Goal: Task Accomplishment & Management: Manage account settings

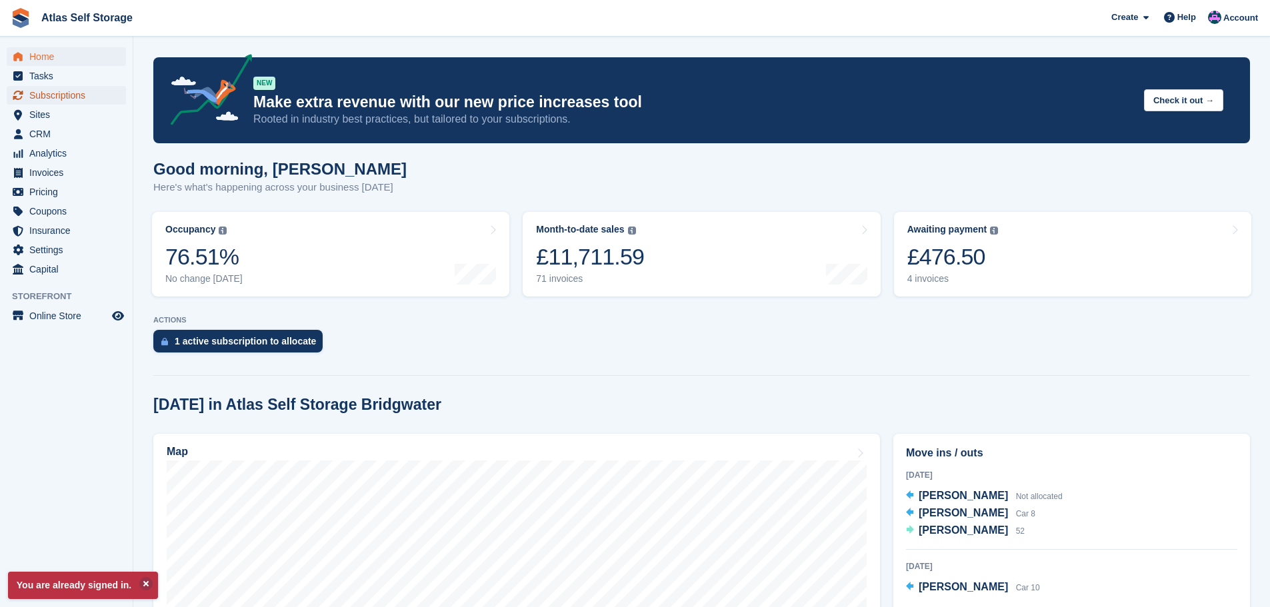
click at [61, 93] on span "Subscriptions" at bounding box center [69, 95] width 80 height 19
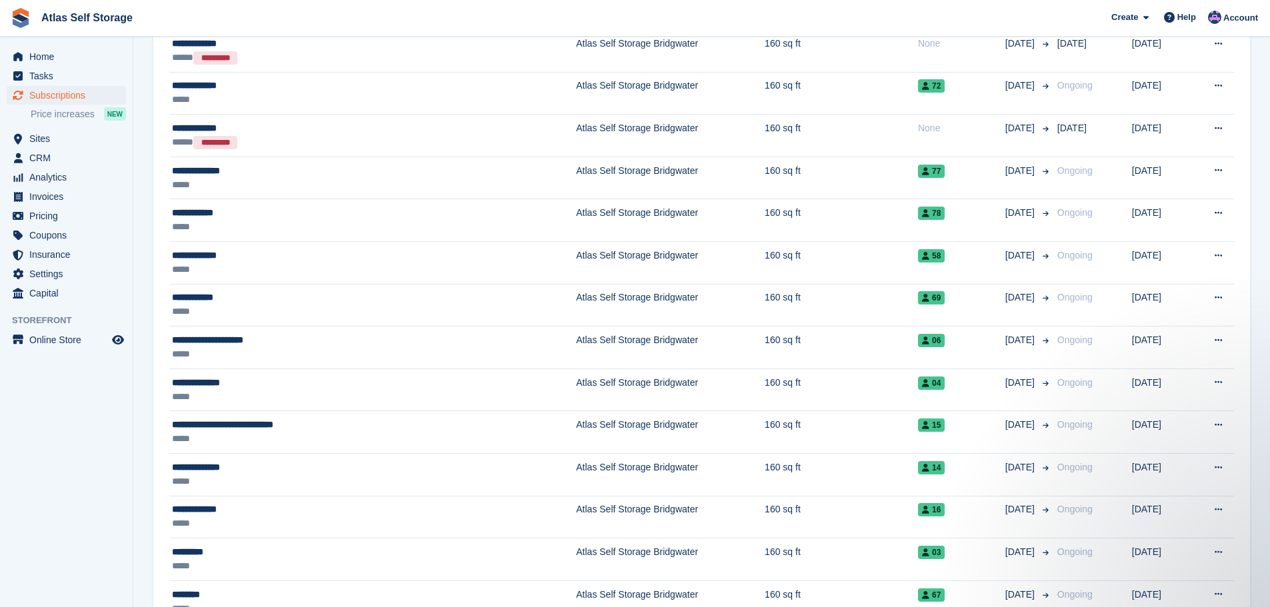
scroll to position [1466, 0]
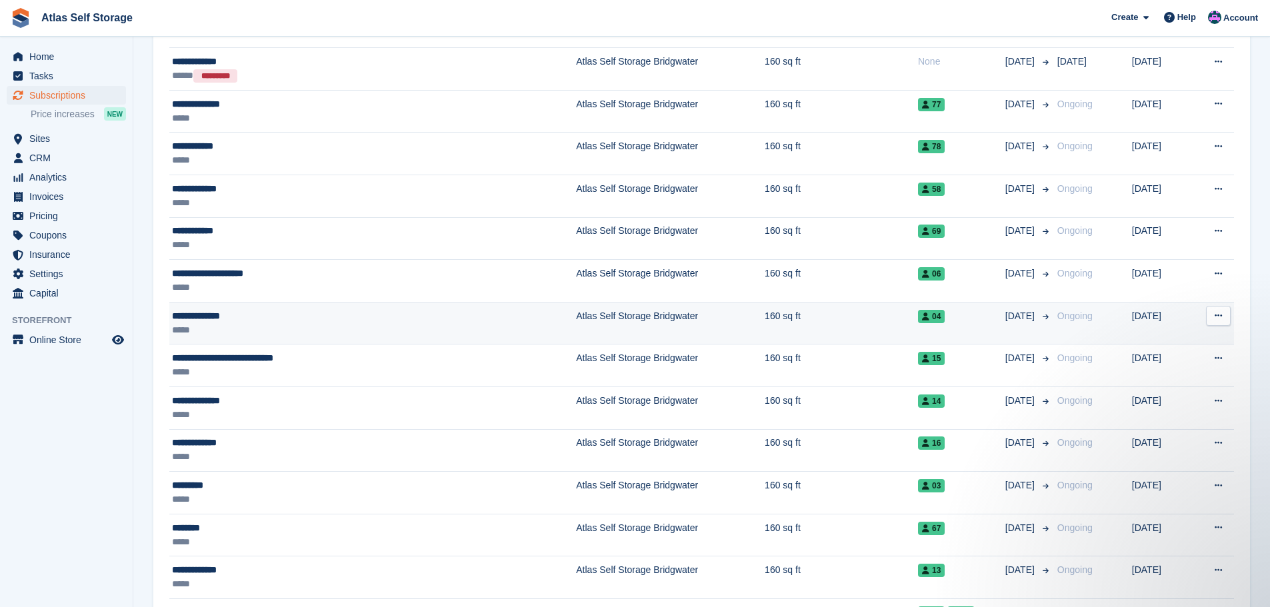
click at [576, 315] on td "Atlas Self Storage Bridgwater" at bounding box center [670, 323] width 189 height 43
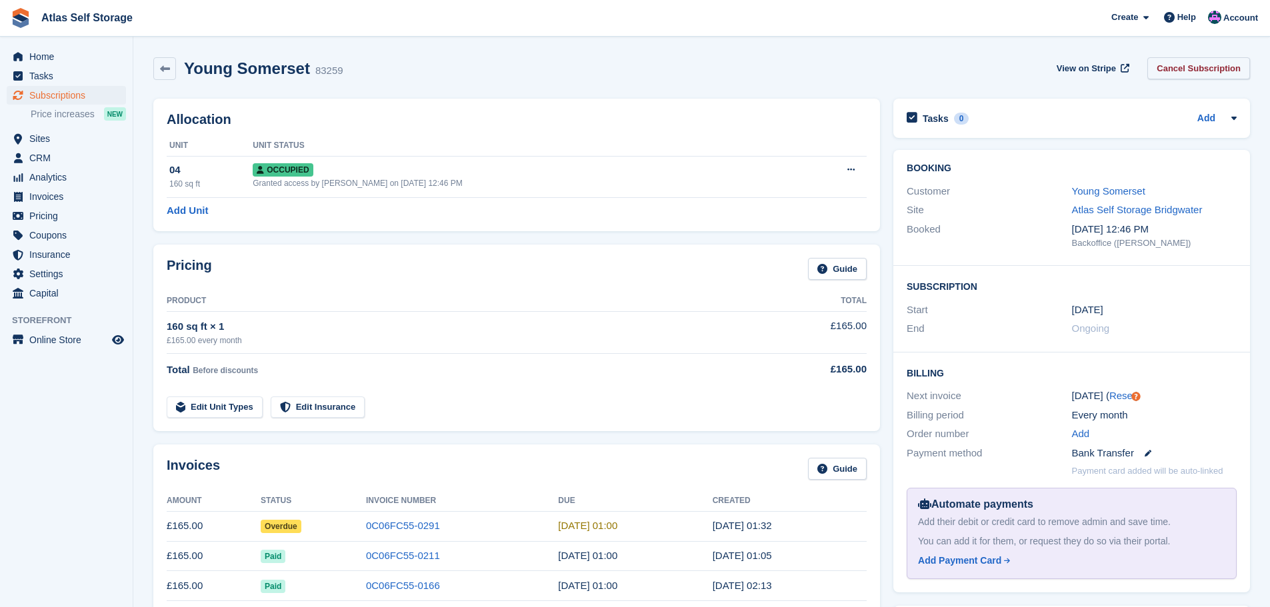
click at [1206, 67] on link "Cancel Subscription" at bounding box center [1198, 68] width 103 height 22
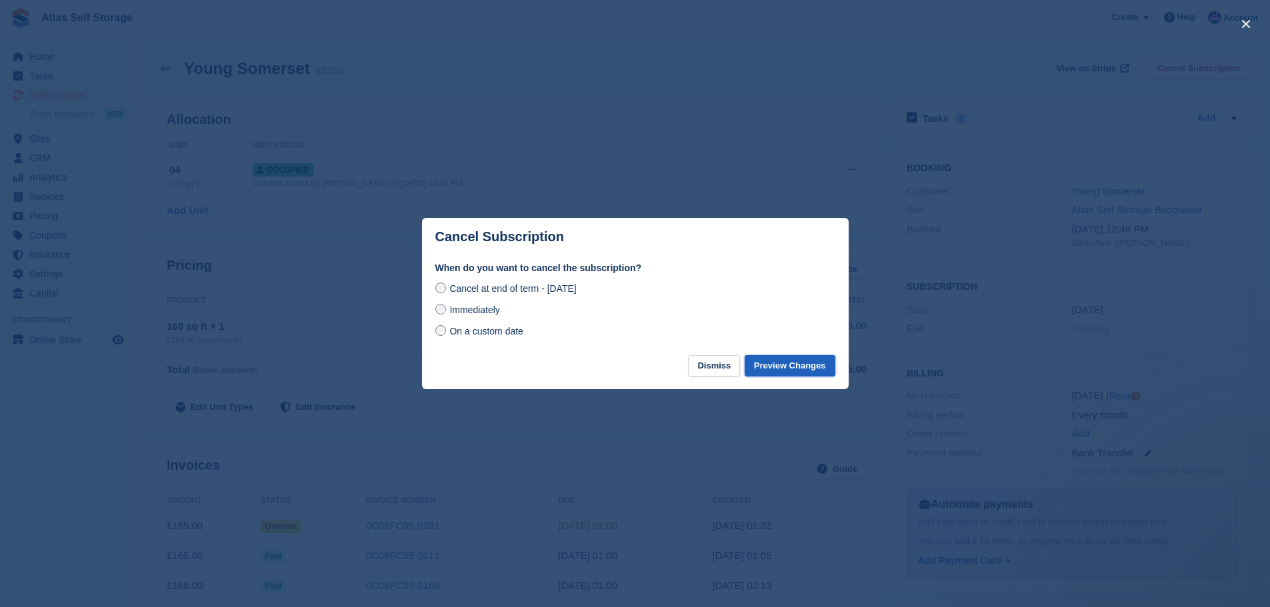
click at [791, 369] on button "Preview Changes" at bounding box center [790, 366] width 91 height 22
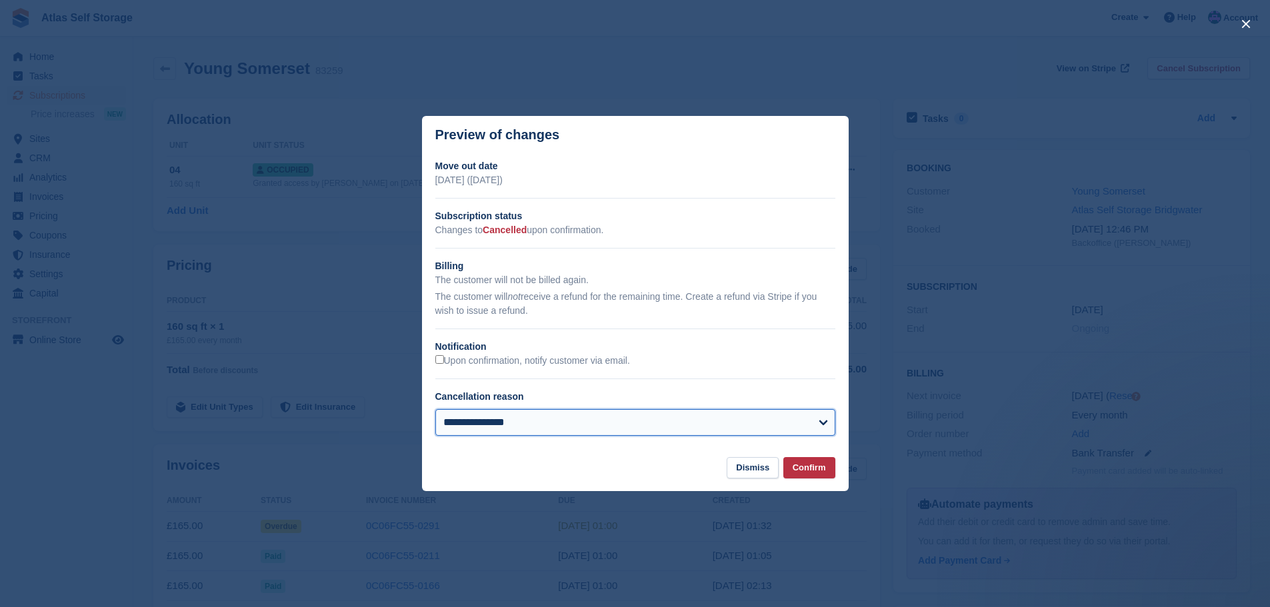
click at [815, 423] on select "**********" at bounding box center [635, 422] width 400 height 27
select select "**********"
click at [435, 410] on select "**********" at bounding box center [635, 422] width 400 height 27
click at [821, 465] on button "Confirm" at bounding box center [809, 468] width 52 height 22
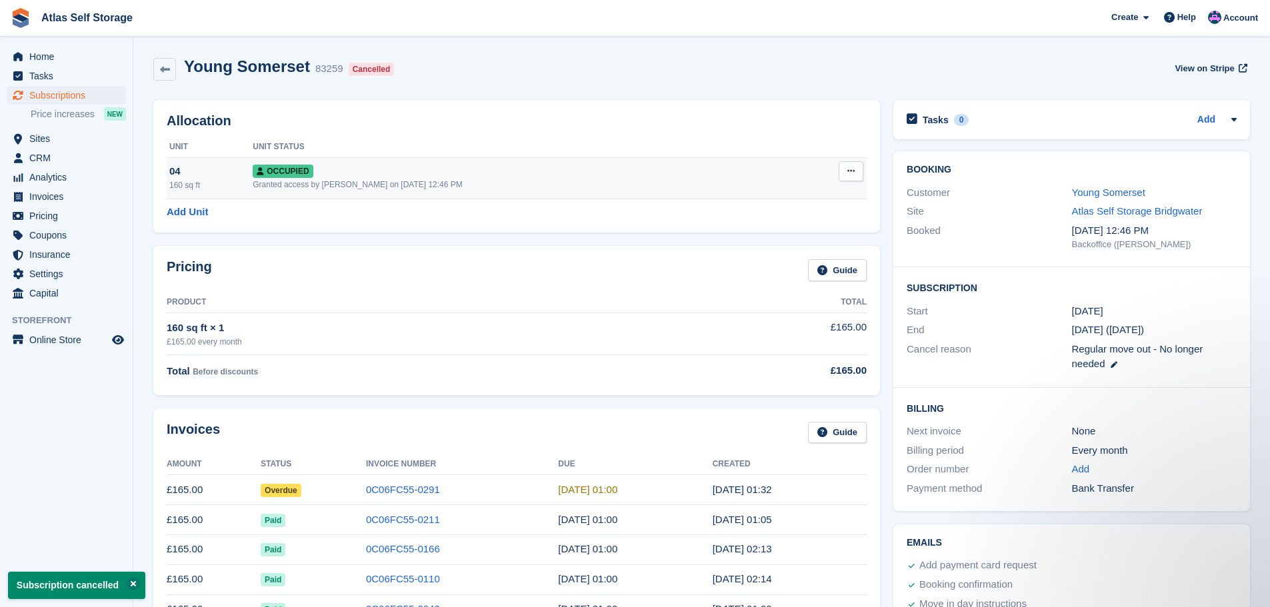
click at [847, 171] on icon at bounding box center [850, 171] width 7 height 9
click at [774, 241] on p "Deallocate" at bounding box center [799, 243] width 116 height 17
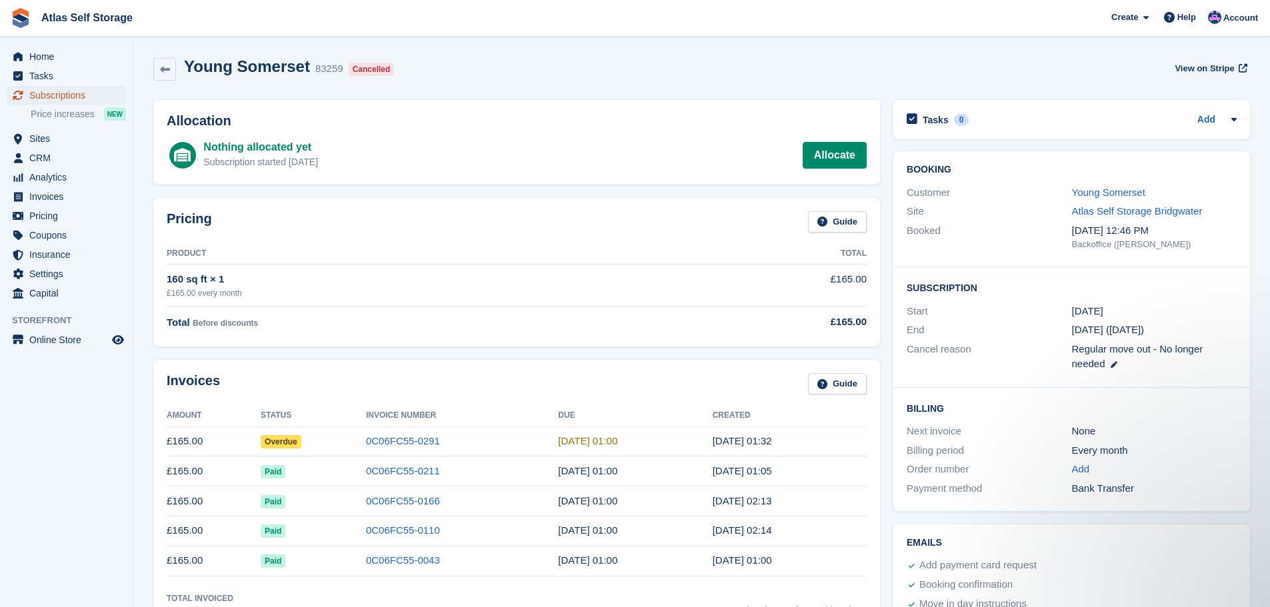
click at [47, 91] on span "Subscriptions" at bounding box center [69, 95] width 80 height 19
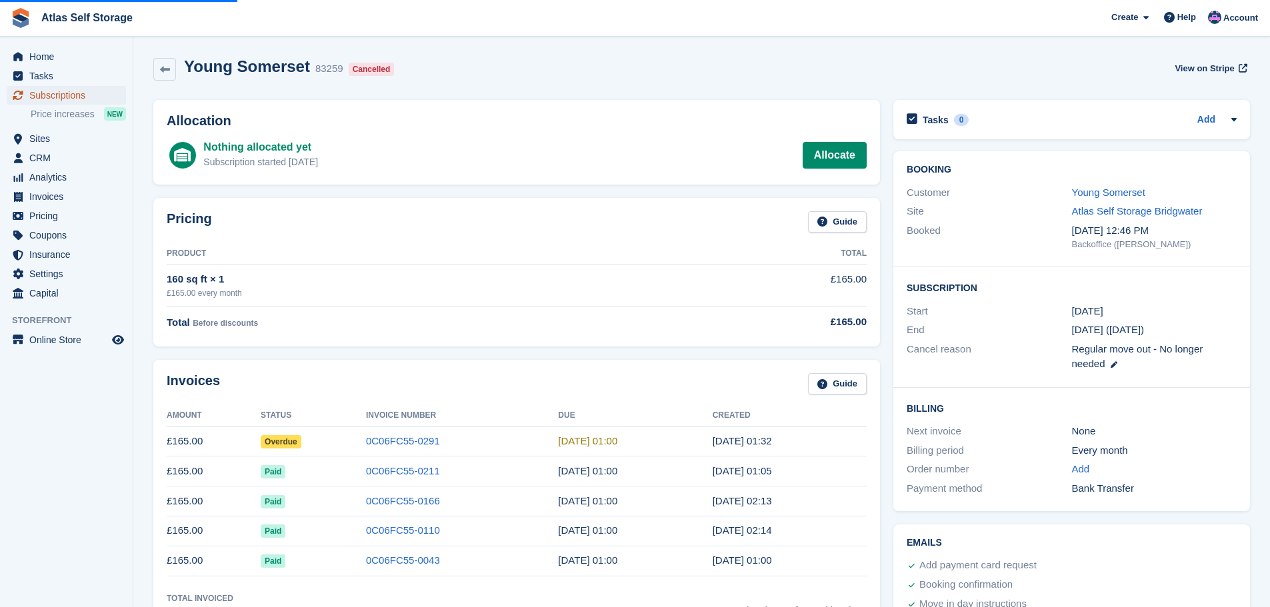
click at [57, 91] on span "Subscriptions" at bounding box center [69, 95] width 80 height 19
click at [52, 53] on span "Home" at bounding box center [69, 56] width 80 height 19
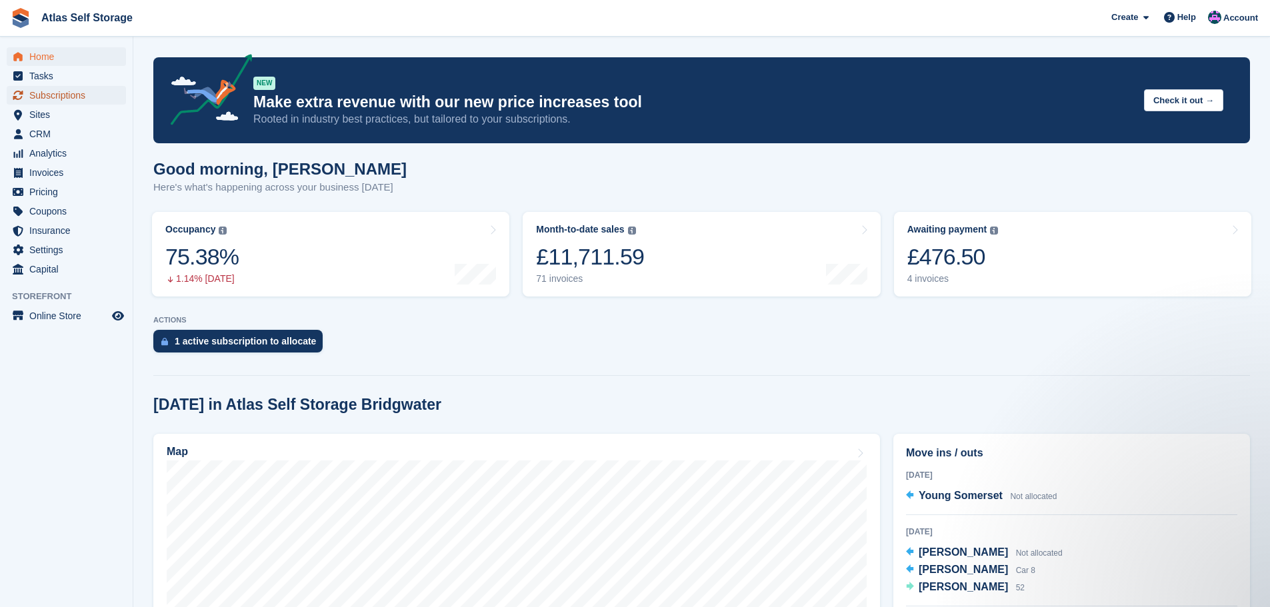
click at [60, 96] on span "Subscriptions" at bounding box center [69, 95] width 80 height 19
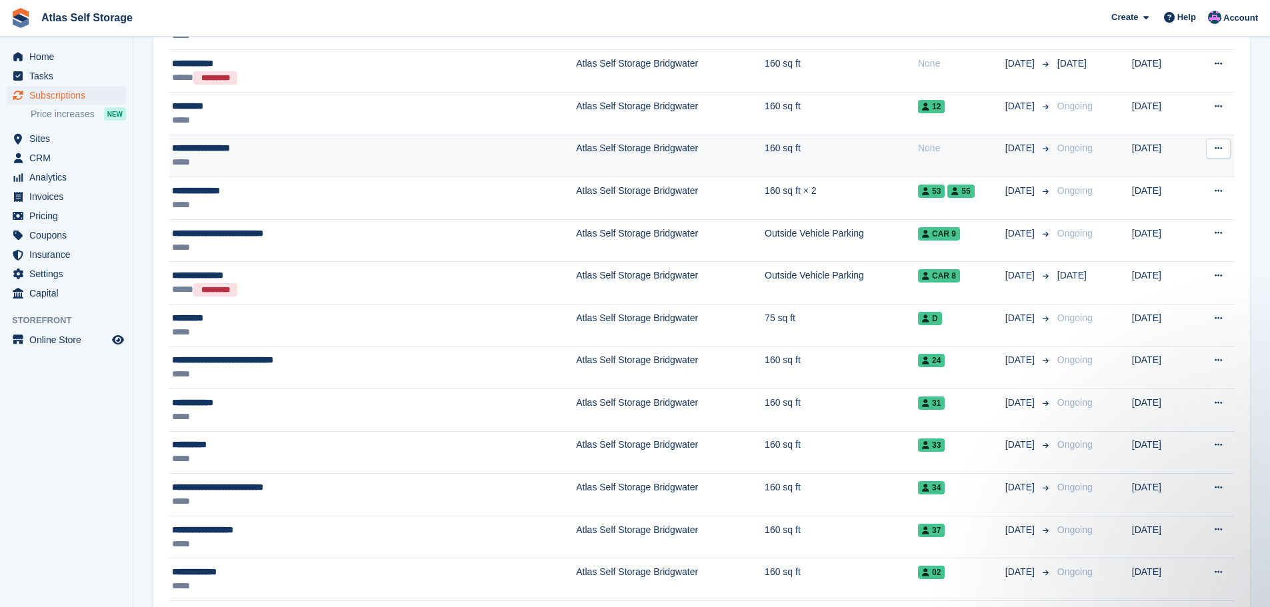
scroll to position [667, 0]
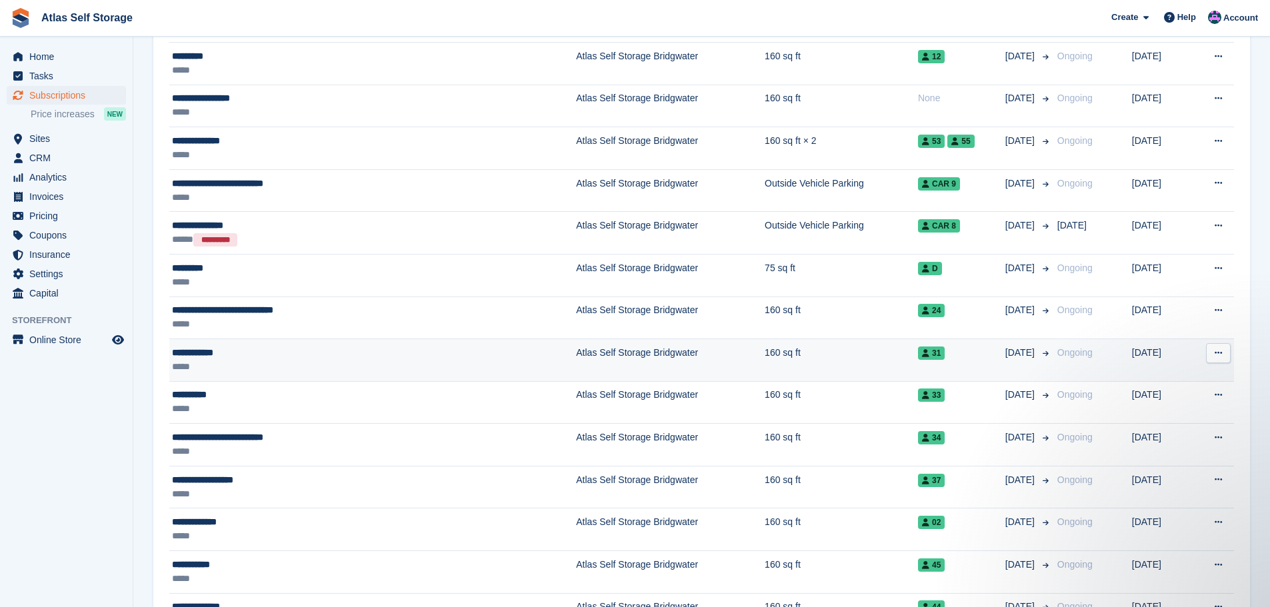
click at [576, 358] on td "Atlas Self Storage Bridgwater" at bounding box center [670, 360] width 189 height 43
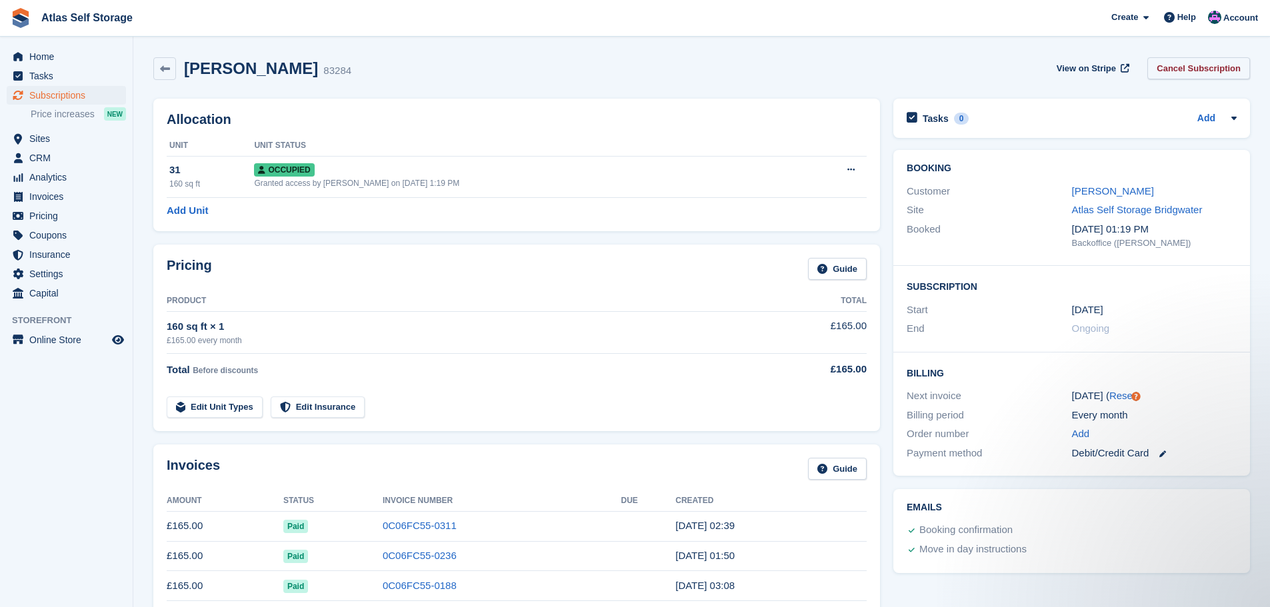
click at [1218, 66] on link "Cancel Subscription" at bounding box center [1198, 68] width 103 height 22
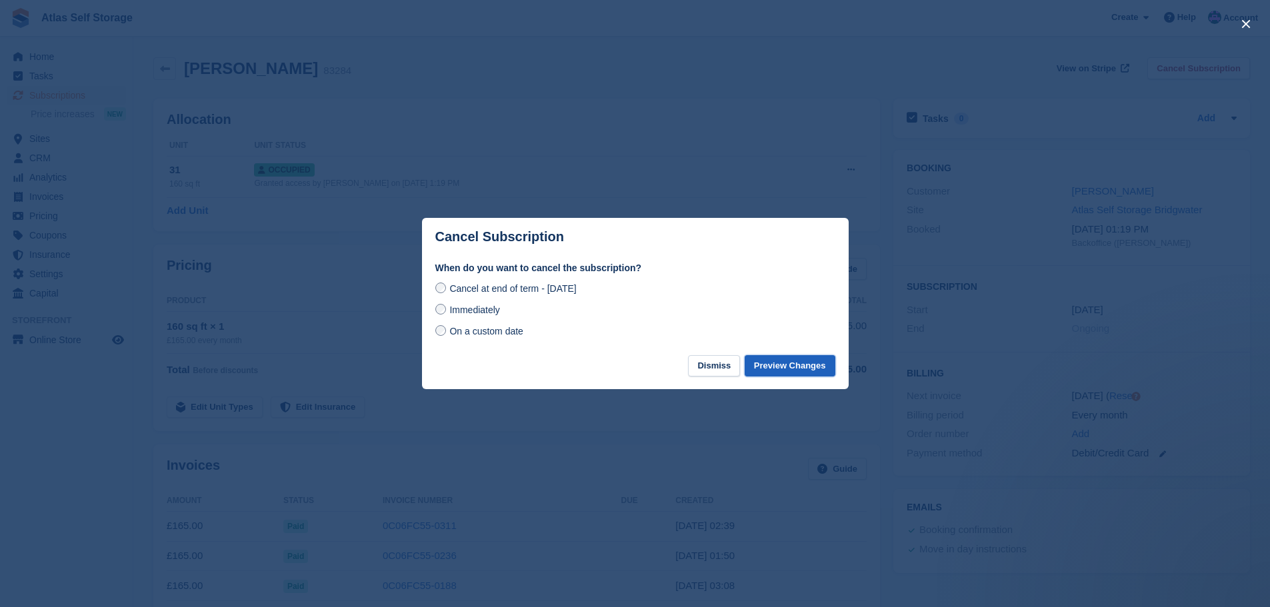
click at [797, 366] on button "Preview Changes" at bounding box center [790, 366] width 91 height 22
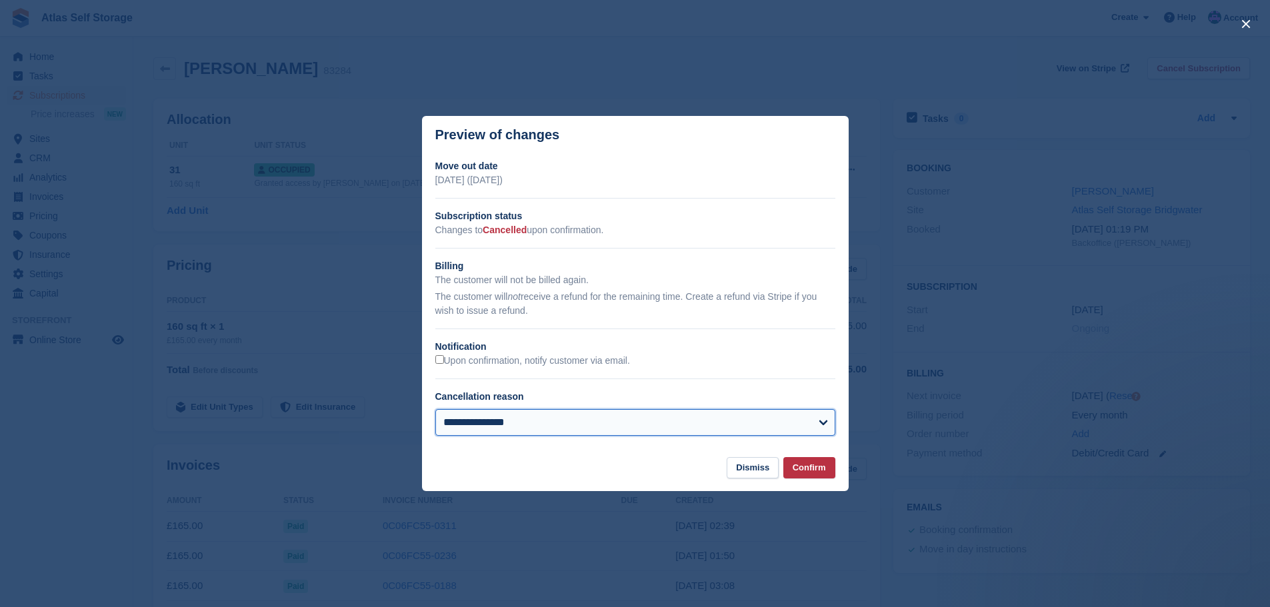
click at [815, 424] on select "**********" at bounding box center [635, 422] width 400 height 27
select select "**********"
click at [435, 410] on select "**********" at bounding box center [635, 422] width 400 height 27
click at [811, 467] on button "Confirm" at bounding box center [809, 468] width 52 height 22
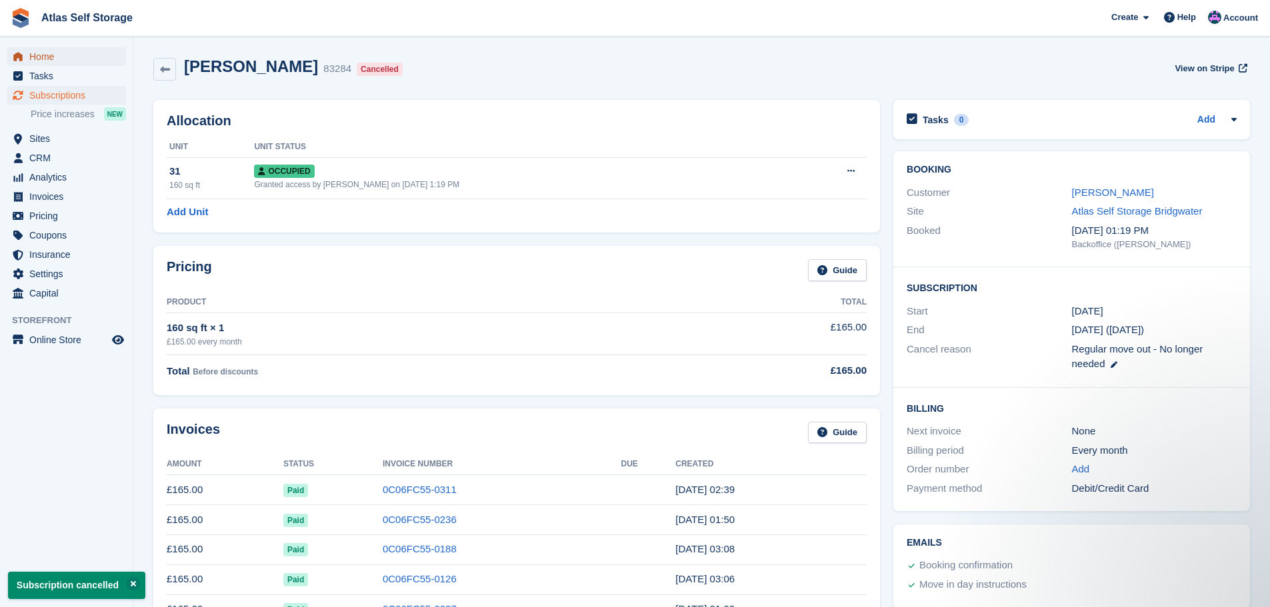
click at [40, 55] on span "Home" at bounding box center [69, 56] width 80 height 19
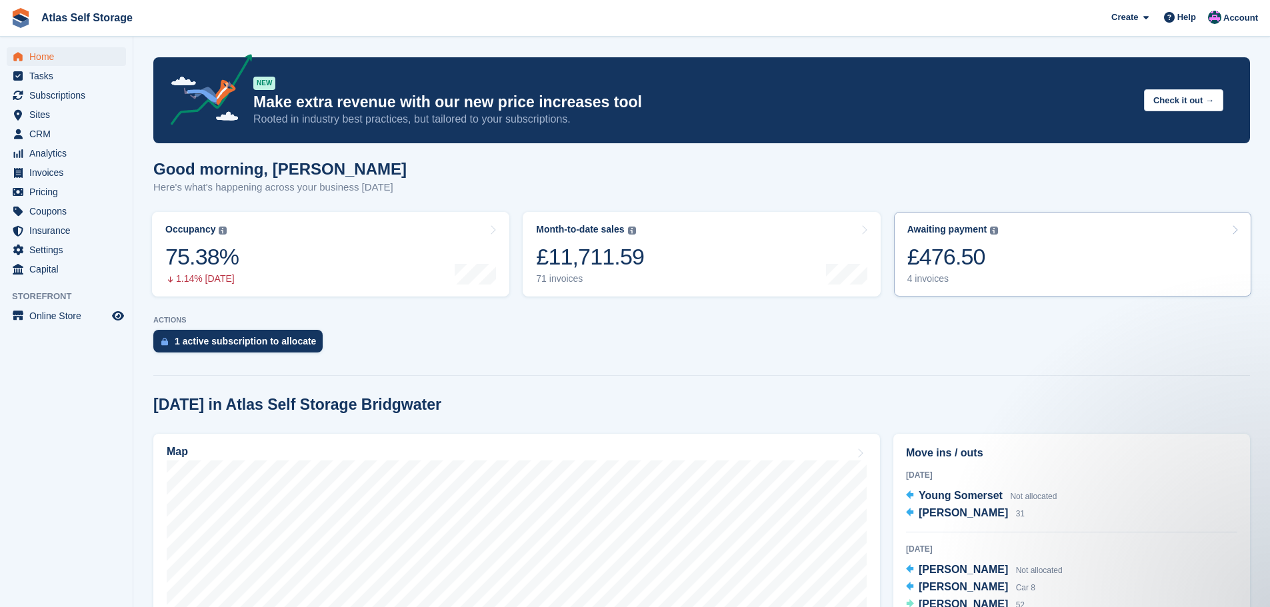
click at [925, 277] on div "4 invoices" at bounding box center [952, 278] width 91 height 11
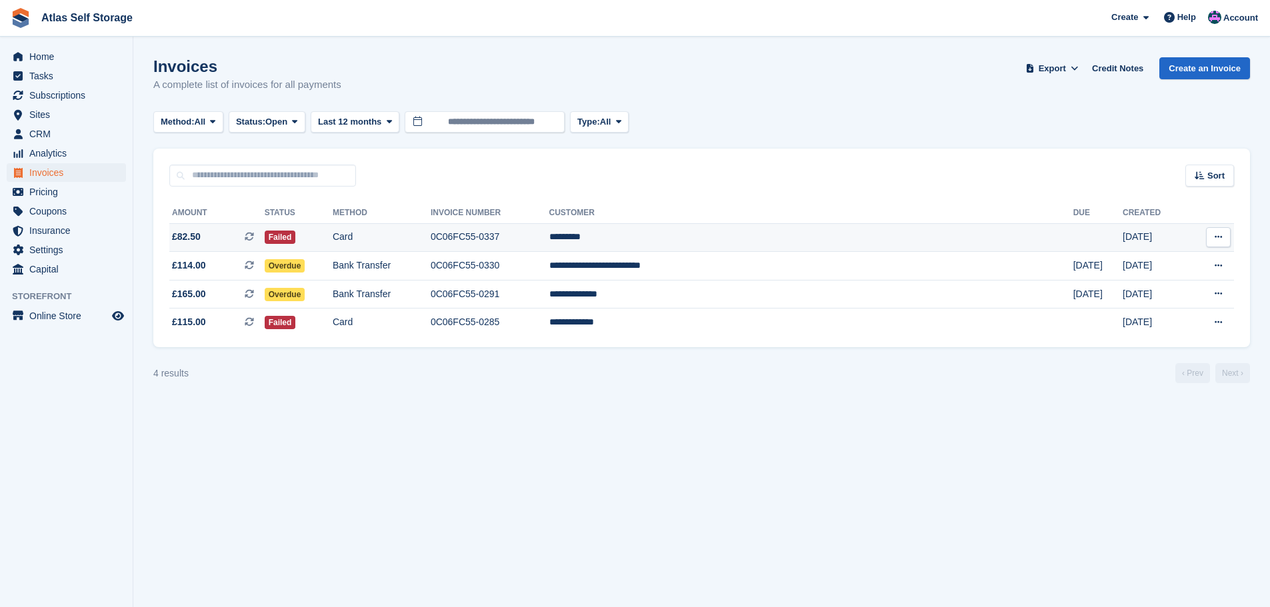
click at [725, 237] on td "*********" at bounding box center [811, 237] width 524 height 29
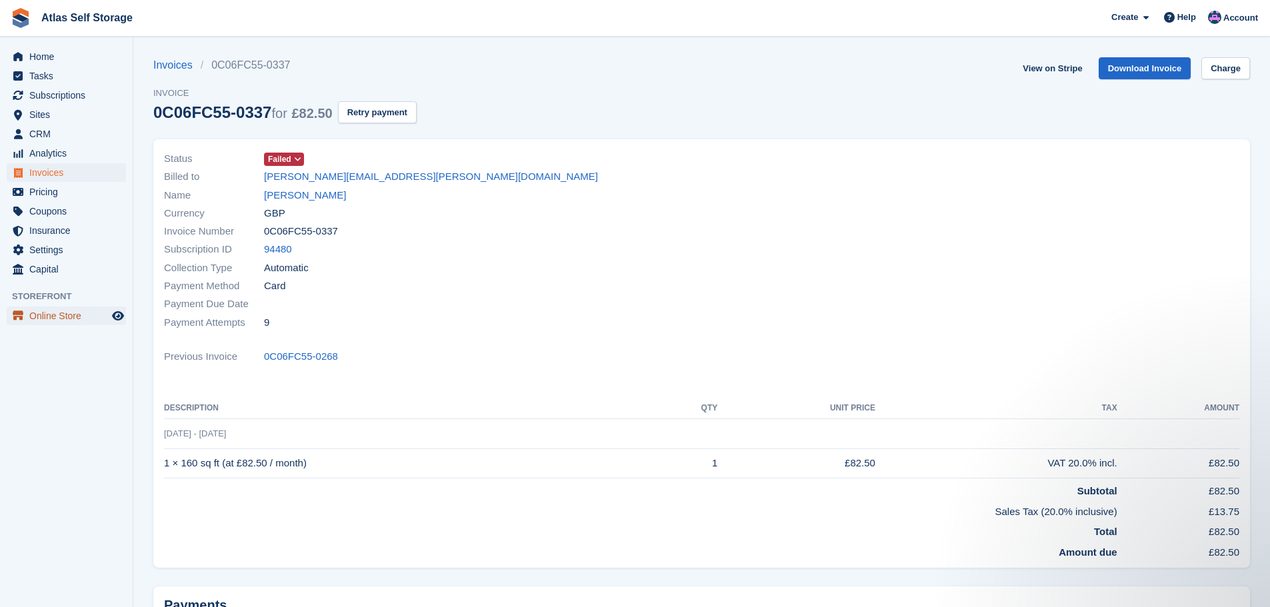
click at [82, 309] on span "Online Store" at bounding box center [69, 316] width 80 height 19
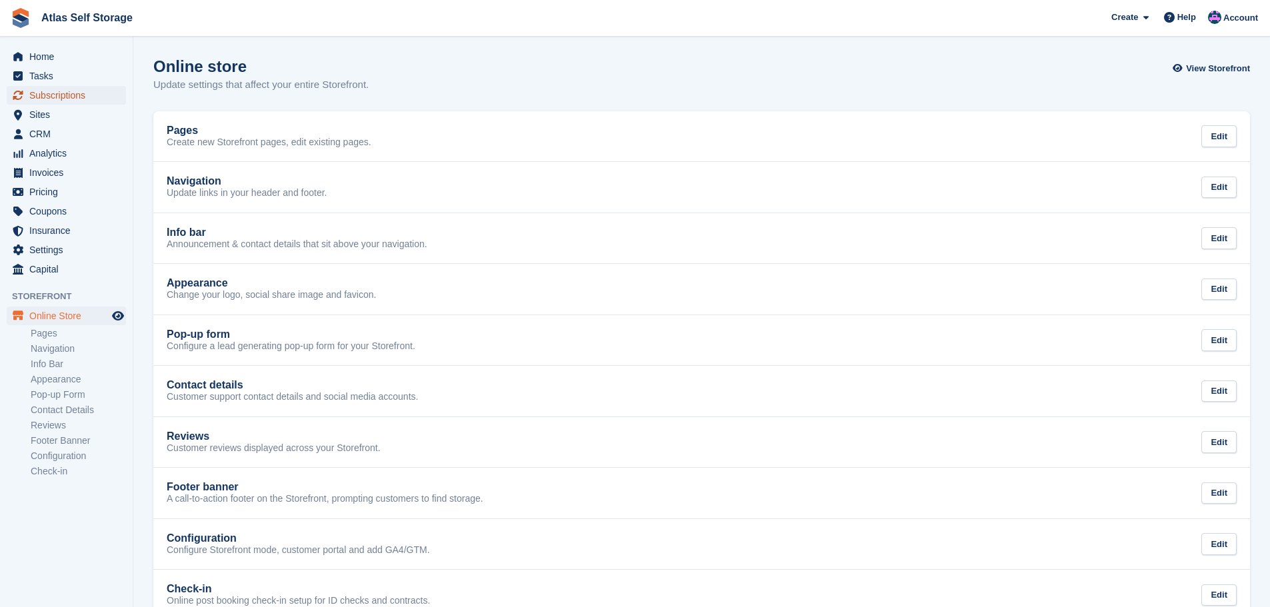
click at [58, 93] on span "Subscriptions" at bounding box center [69, 95] width 80 height 19
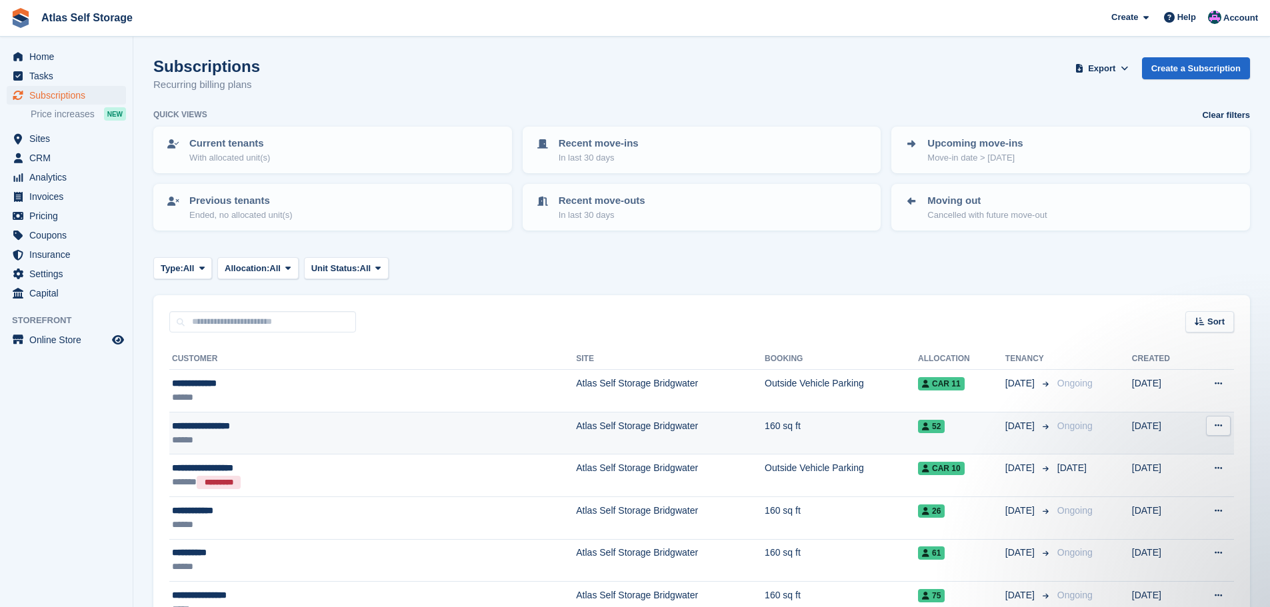
scroll to position [133, 0]
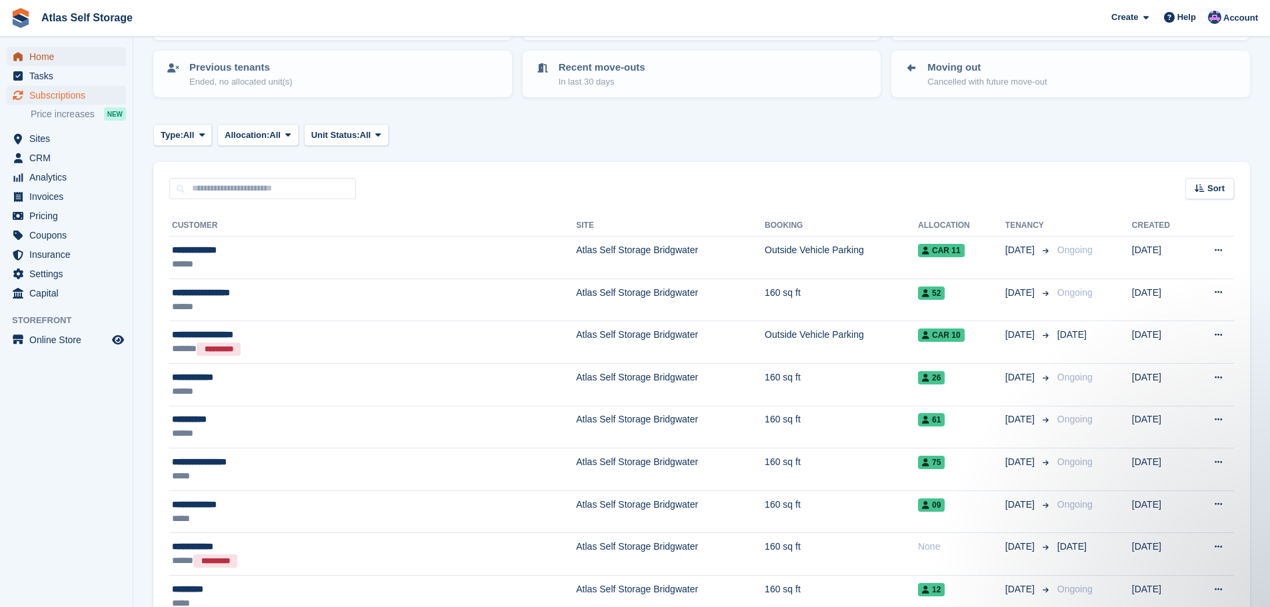
click at [46, 54] on span "Home" at bounding box center [69, 56] width 80 height 19
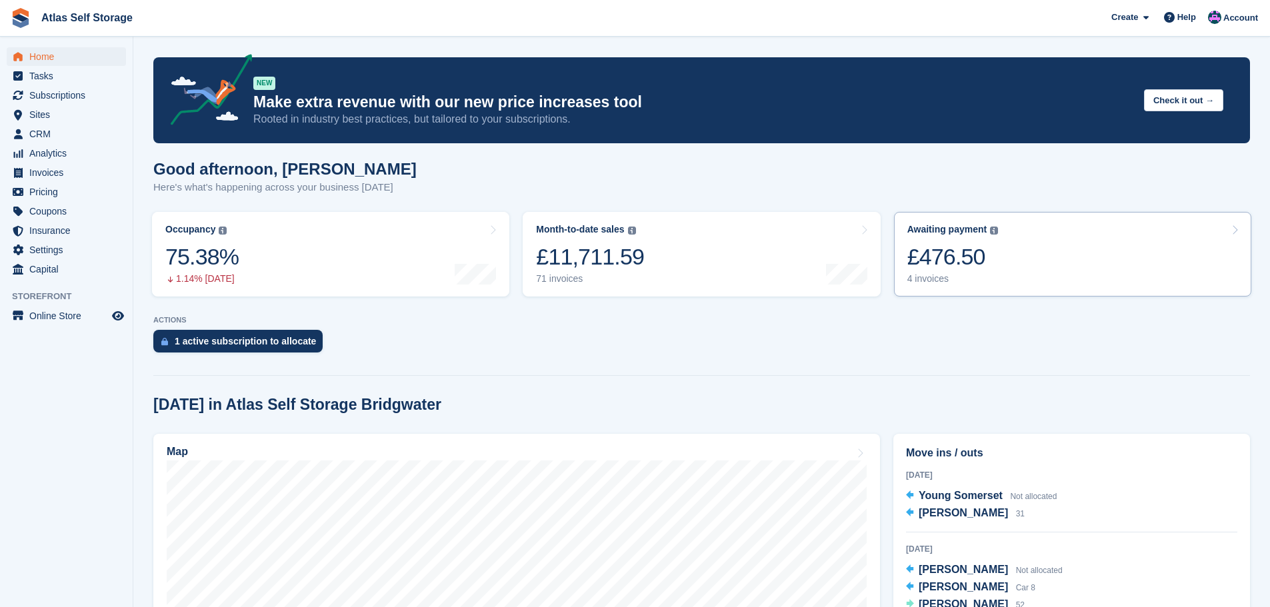
click at [925, 279] on div "4 invoices" at bounding box center [952, 278] width 91 height 11
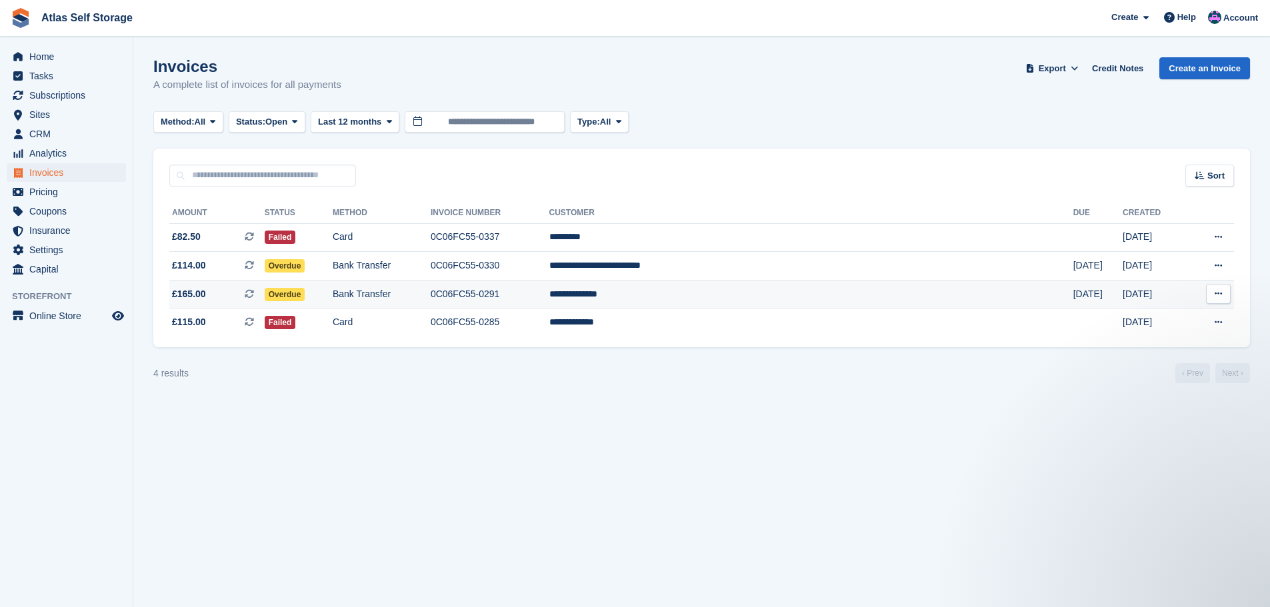
click at [733, 294] on td "**********" at bounding box center [811, 294] width 524 height 29
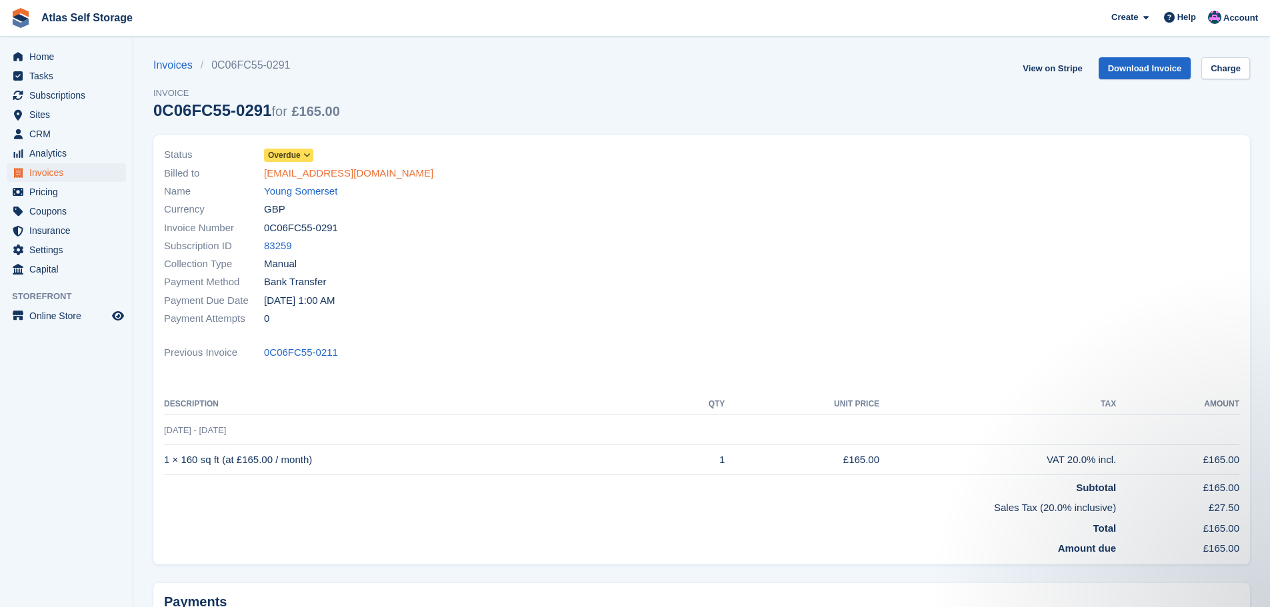
click at [331, 169] on link "[EMAIL_ADDRESS][DOMAIN_NAME]" at bounding box center [348, 173] width 169 height 15
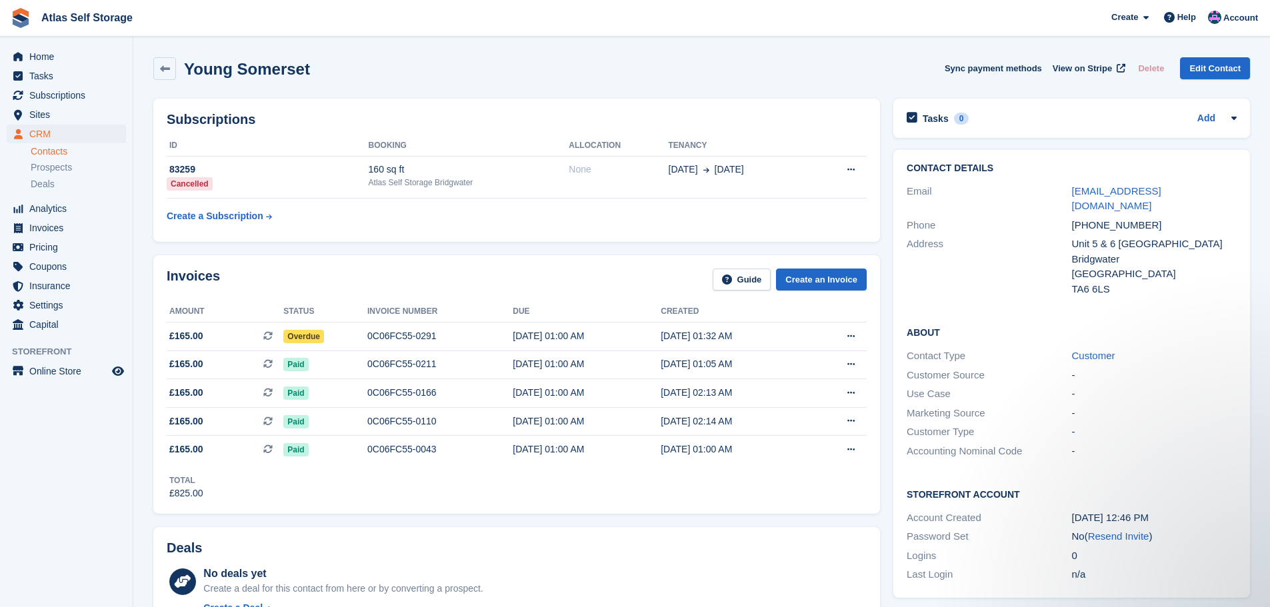
click at [876, 489] on div "Invoices Guide Create an Invoice Amount Status Invoice number Due Created £165.…" at bounding box center [516, 384] width 727 height 259
click at [1129, 511] on div "25 Apr, 12:46 PM" at bounding box center [1154, 518] width 165 height 15
click at [674, 466] on div "Total £825.00" at bounding box center [517, 482] width 700 height 37
click at [619, 415] on div "02 Jun, 01:00 AM" at bounding box center [587, 422] width 148 height 14
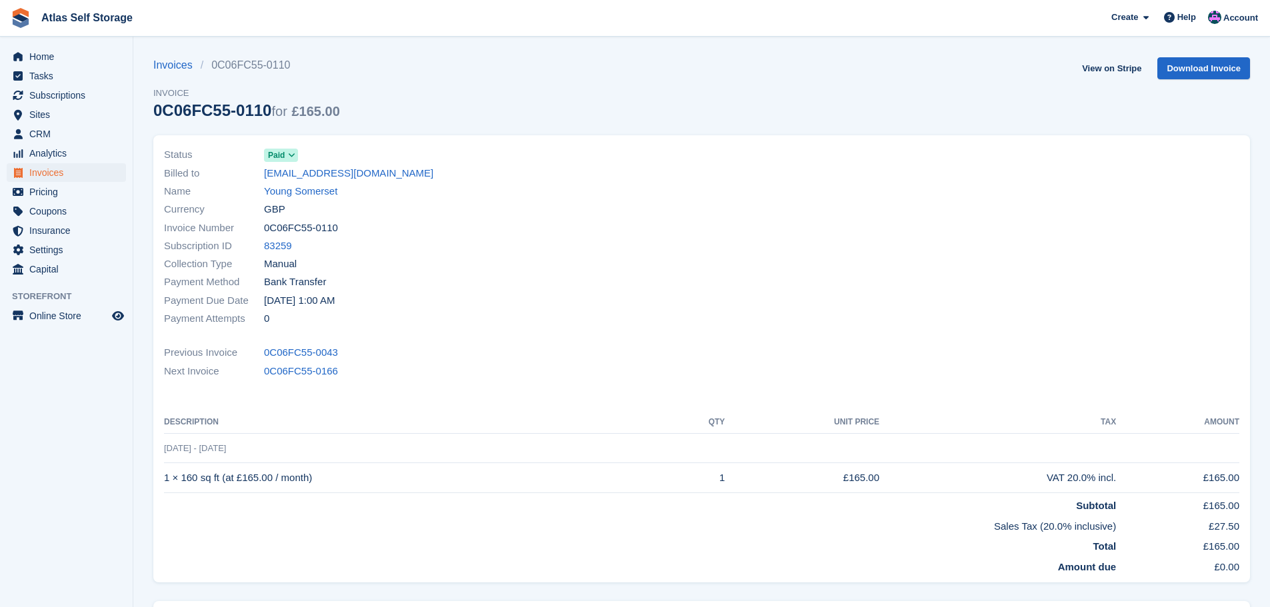
drag, startPoint x: 311, startPoint y: 251, endPoint x: 300, endPoint y: 320, distance: 70.1
click at [301, 282] on div "Status Paid Billed to finance@youngsomerset.org.uk Name Young Somerset Currency…" at bounding box center [429, 237] width 546 height 198
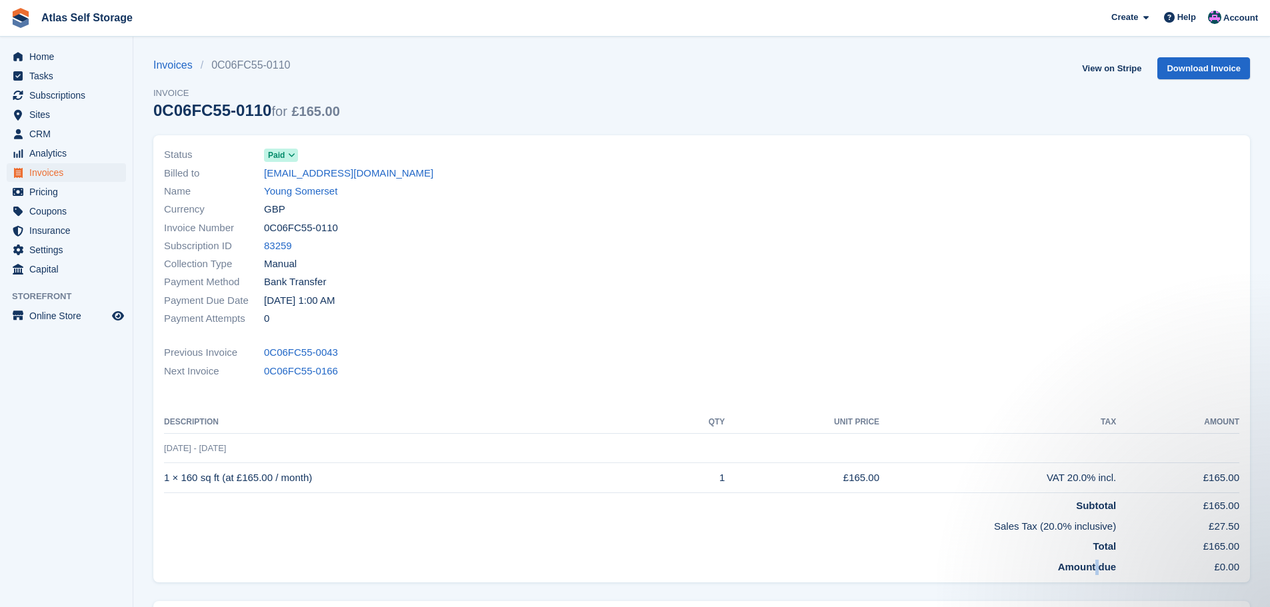
click at [1097, 559] on td "Amount due" at bounding box center [640, 565] width 952 height 21
click at [821, 393] on div "Status Paid Billed to finance@youngsomerset.org.uk Name Young Somerset Currency…" at bounding box center [701, 358] width 1097 height 447
click at [760, 412] on th "Unit Price" at bounding box center [802, 422] width 155 height 21
click at [0, 533] on aside "Home Tasks Subscriptions Subscriptions Subscriptions Price increases NEW Price …" at bounding box center [66, 307] width 133 height 541
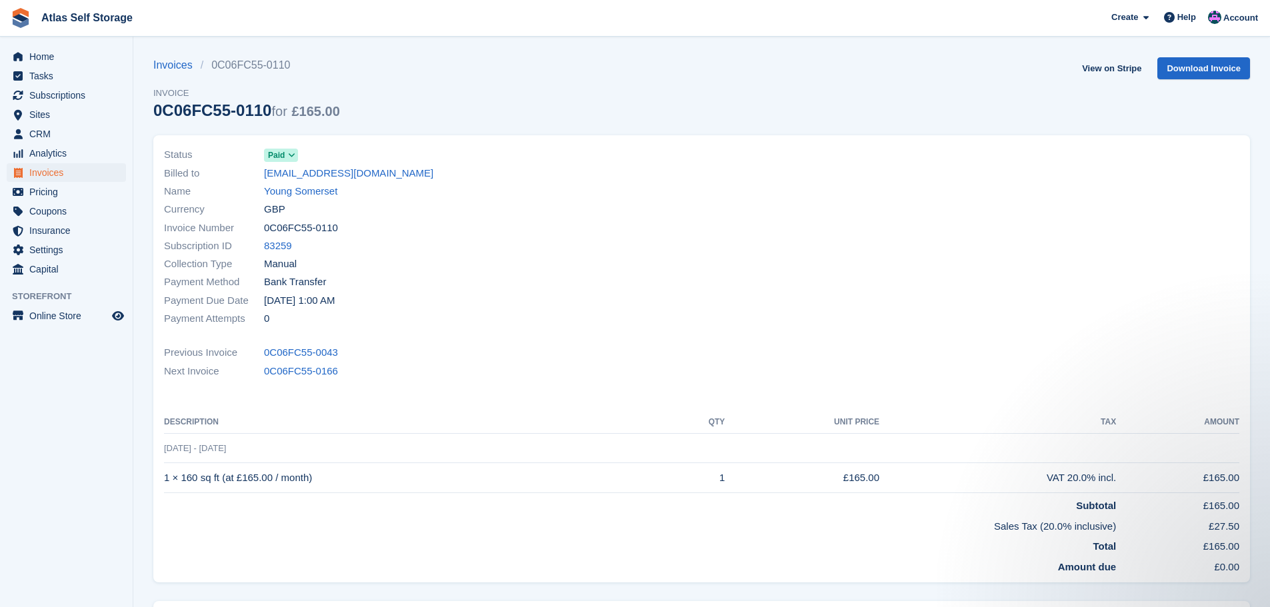
drag, startPoint x: 51, startPoint y: 503, endPoint x: 71, endPoint y: 493, distance: 22.1
click at [52, 502] on aside "Home Tasks Subscriptions Subscriptions Subscriptions Price increases NEW Price …" at bounding box center [66, 307] width 133 height 541
